Goal: Task Accomplishment & Management: Complete application form

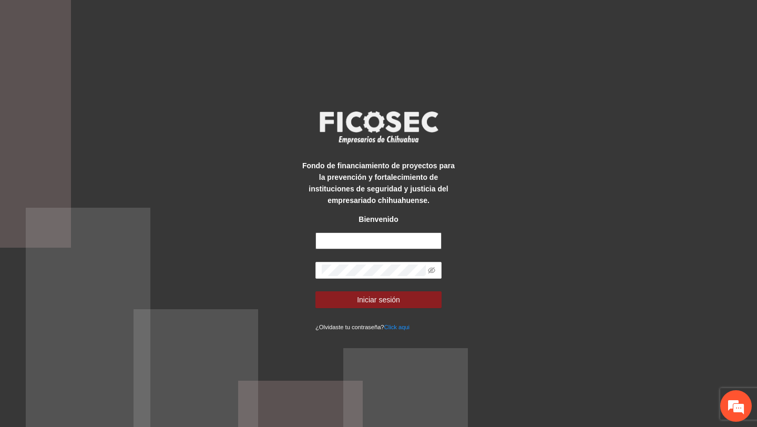
click at [402, 244] on input "text" at bounding box center [378, 240] width 126 height 17
type input "**********"
click at [432, 269] on icon "eye-invisible" at bounding box center [431, 270] width 7 height 6
click at [315, 291] on button "Iniciar sesión" at bounding box center [378, 299] width 126 height 17
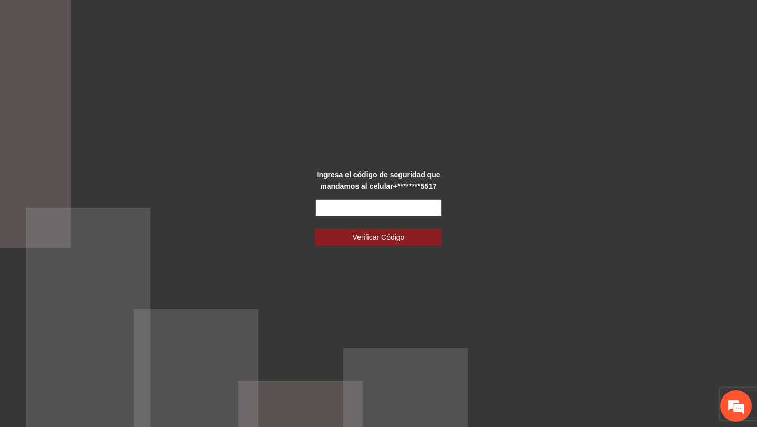
click at [387, 212] on input "text" at bounding box center [378, 207] width 126 height 17
paste input "******"
type input "******"
click at [315, 229] on button "Verificar Código" at bounding box center [378, 237] width 126 height 17
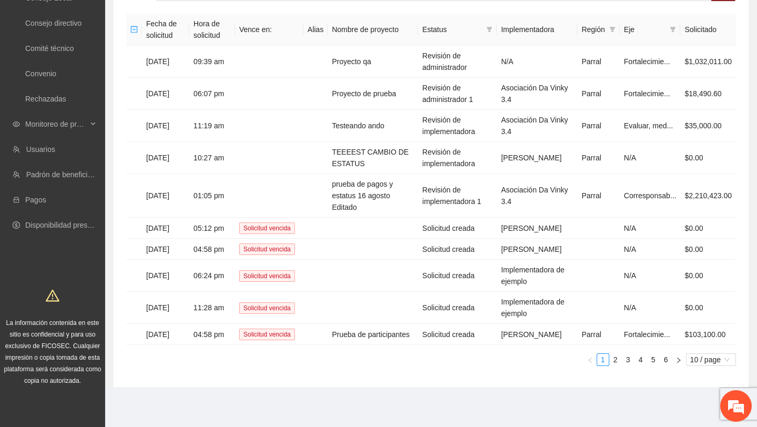
scroll to position [101, 0]
click at [388, 331] on td "Prueba de participantes" at bounding box center [372, 334] width 90 height 21
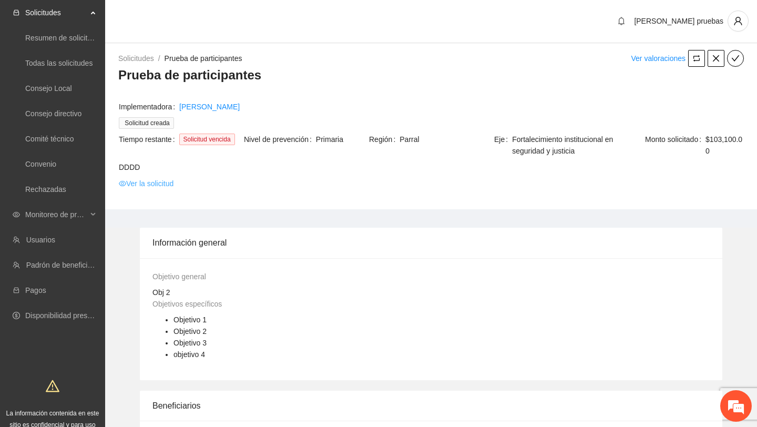
click at [167, 186] on link "Ver la solicitud" at bounding box center [146, 184] width 55 height 12
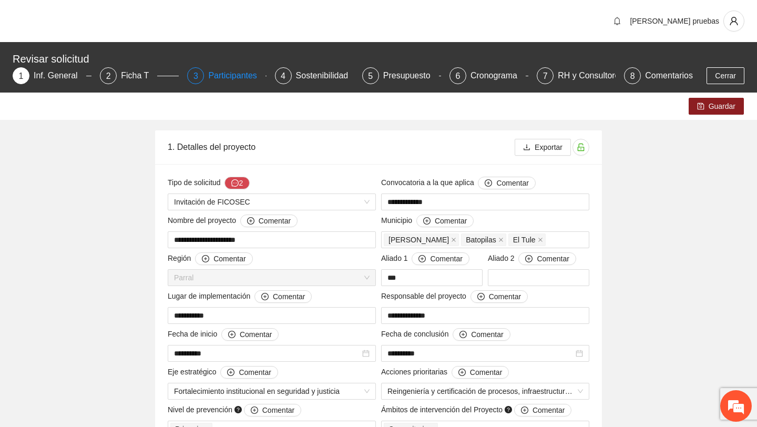
click at [238, 83] on div "Participantes" at bounding box center [236, 75] width 57 height 17
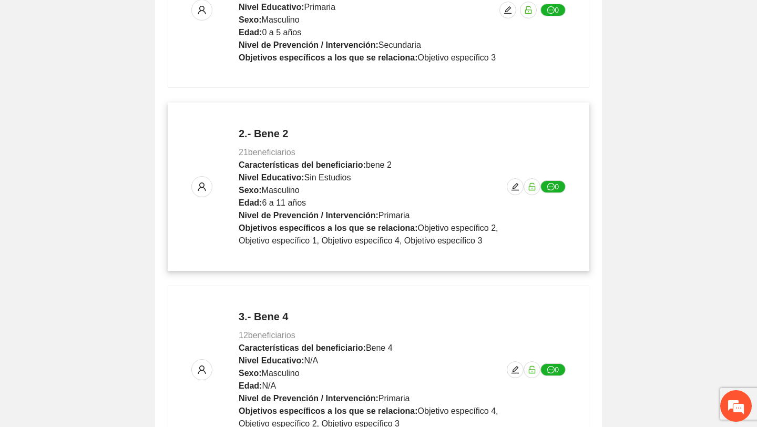
scroll to position [600, 0]
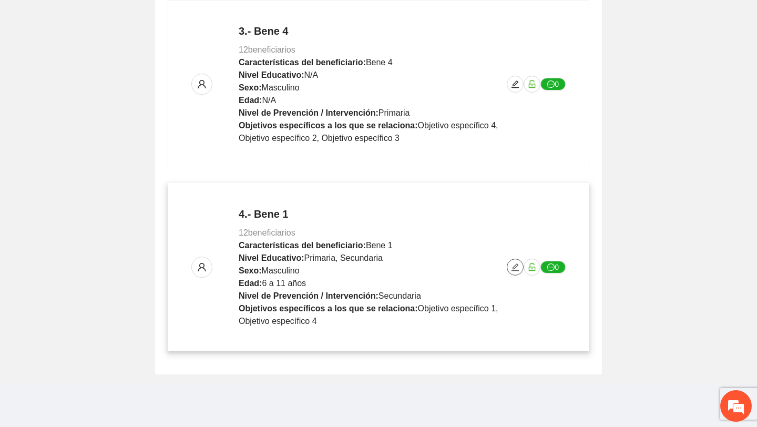
click at [513, 266] on icon "edit" at bounding box center [514, 266] width 7 height 7
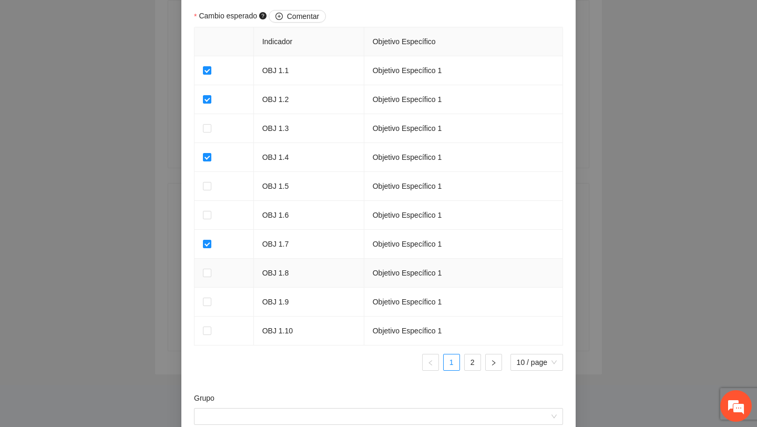
scroll to position [947, 0]
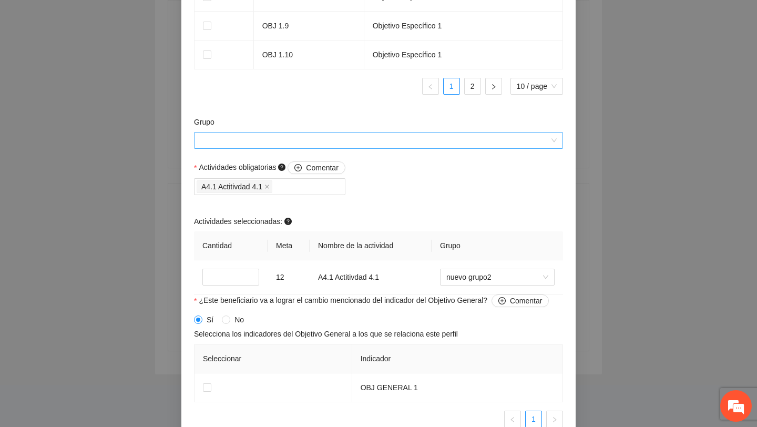
click at [414, 144] on input "Grupo" at bounding box center [374, 140] width 349 height 16
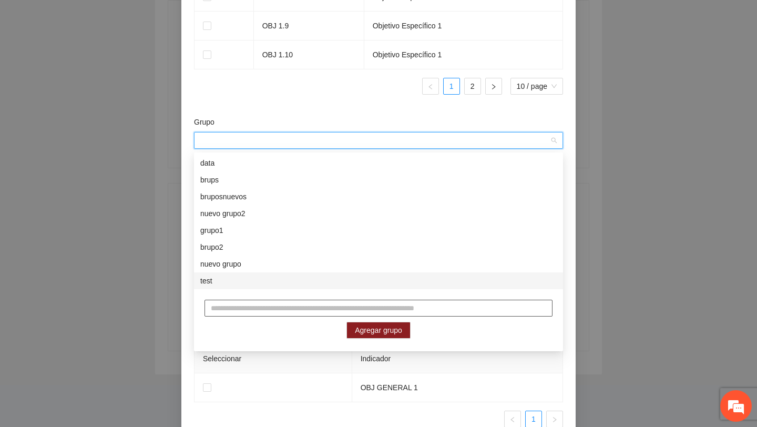
click at [327, 305] on input "text" at bounding box center [378, 308] width 348 height 17
type input "*********"
click at [377, 329] on span "Agregar grupo" at bounding box center [378, 330] width 47 height 12
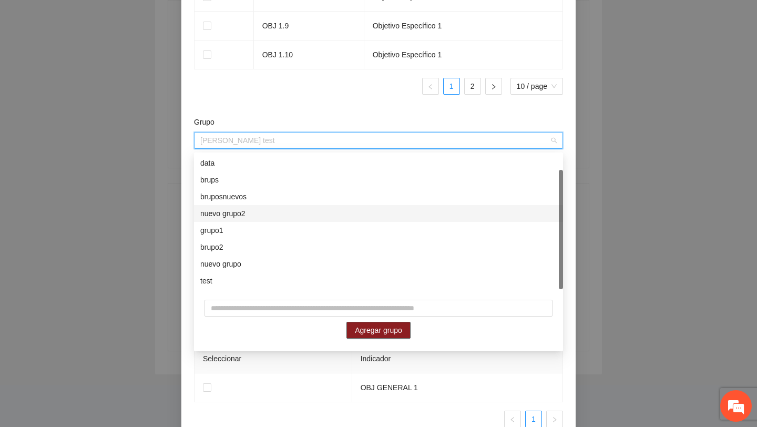
scroll to position [17, 0]
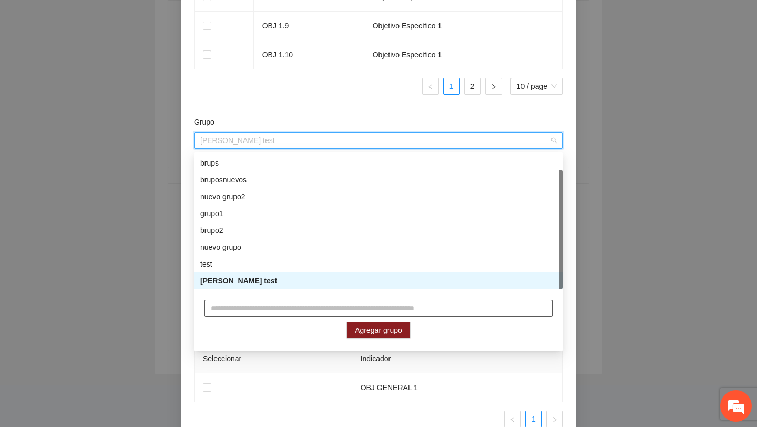
click at [308, 308] on input "text" at bounding box center [378, 308] width 348 height 17
click at [295, 95] on ul "1 2 10 / page" at bounding box center [378, 86] width 369 height 17
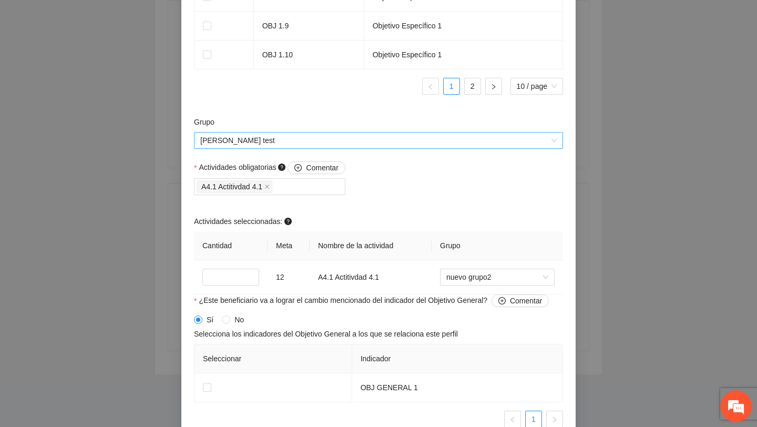
click at [352, 136] on span "joss test" at bounding box center [378, 140] width 356 height 16
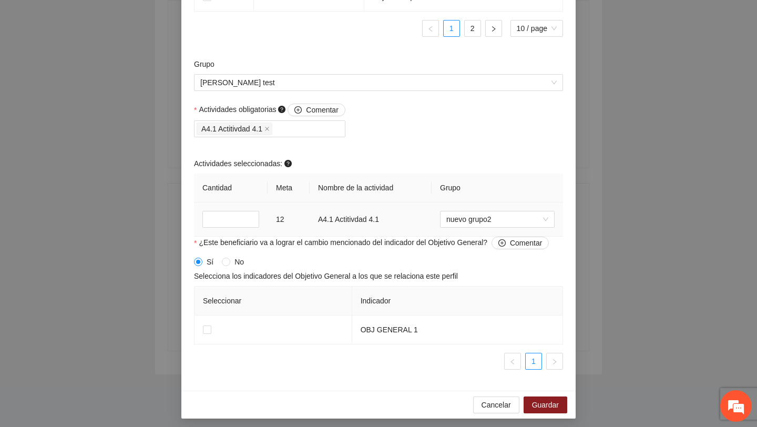
scroll to position [1011, 0]
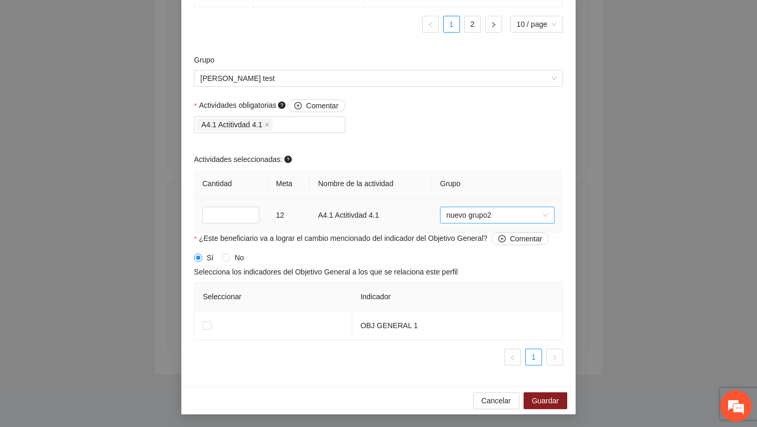
click at [488, 218] on span "nuevo grupo2" at bounding box center [497, 215] width 102 height 16
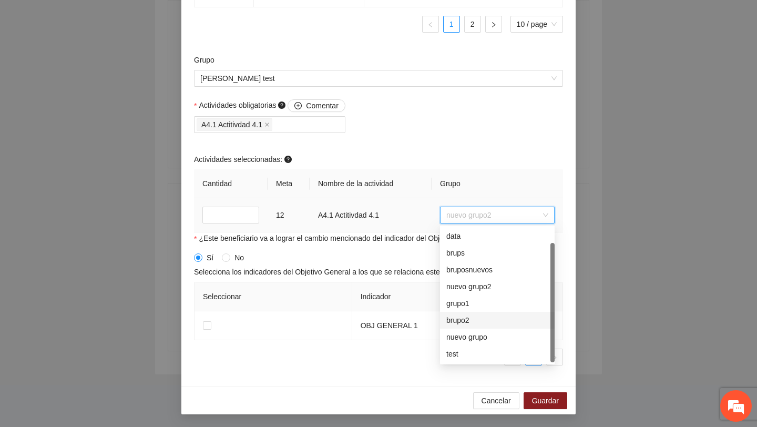
scroll to position [0, 0]
click at [429, 138] on div "Actividades obligatorias Comentar A4.1 Actitivdad 4.1 Actividades seleccionadas…" at bounding box center [378, 165] width 374 height 133
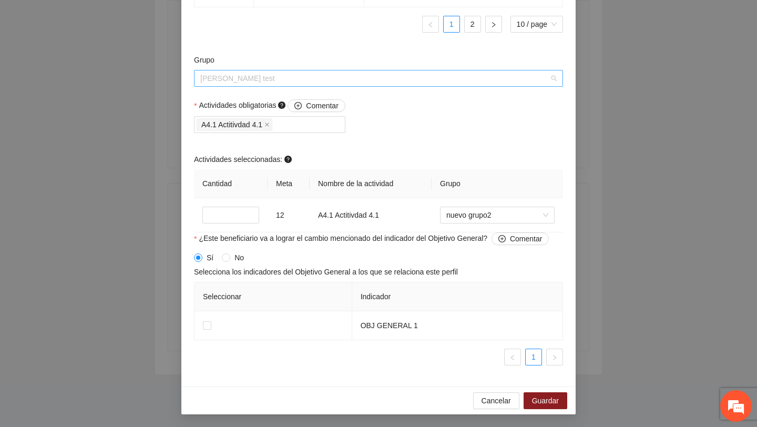
click at [337, 82] on span "joss test" at bounding box center [378, 78] width 356 height 16
